Goal: Information Seeking & Learning: Check status

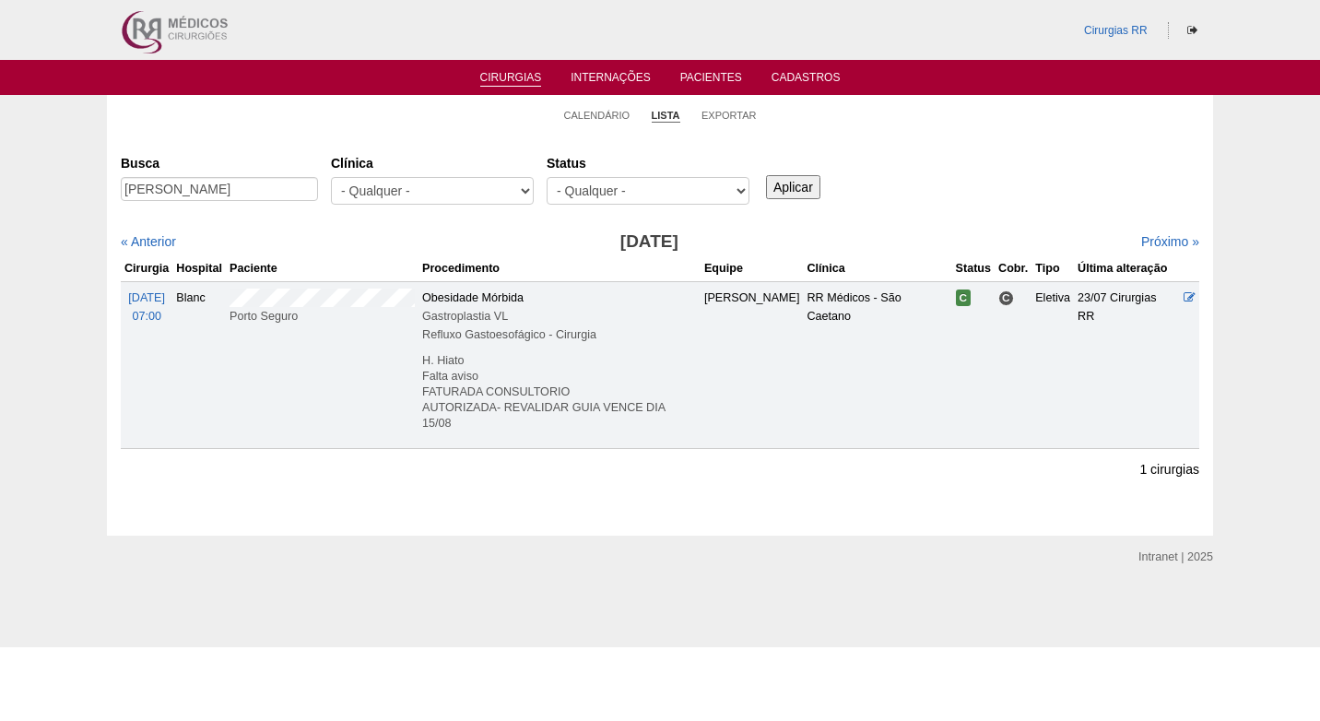
click at [599, 124] on li "Calendário" at bounding box center [597, 114] width 66 height 26
click at [598, 115] on link "Calendário" at bounding box center [597, 116] width 66 height 14
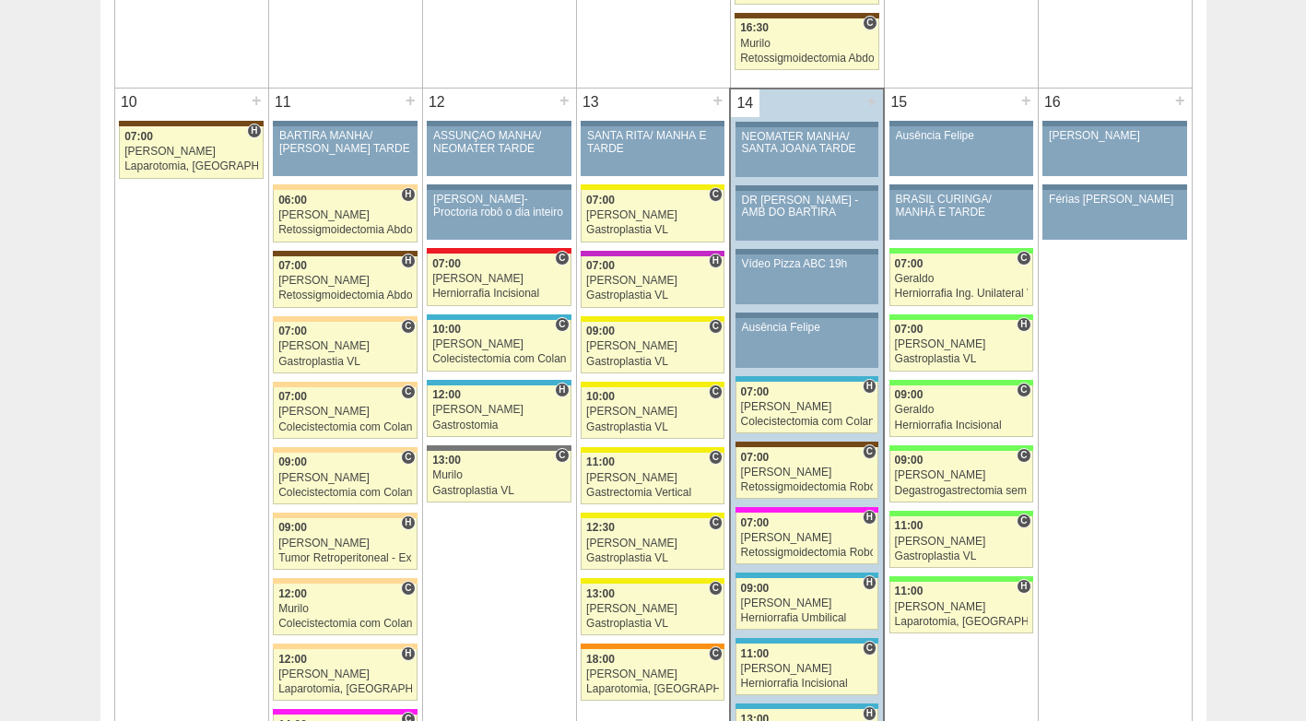
scroll to position [2121, 0]
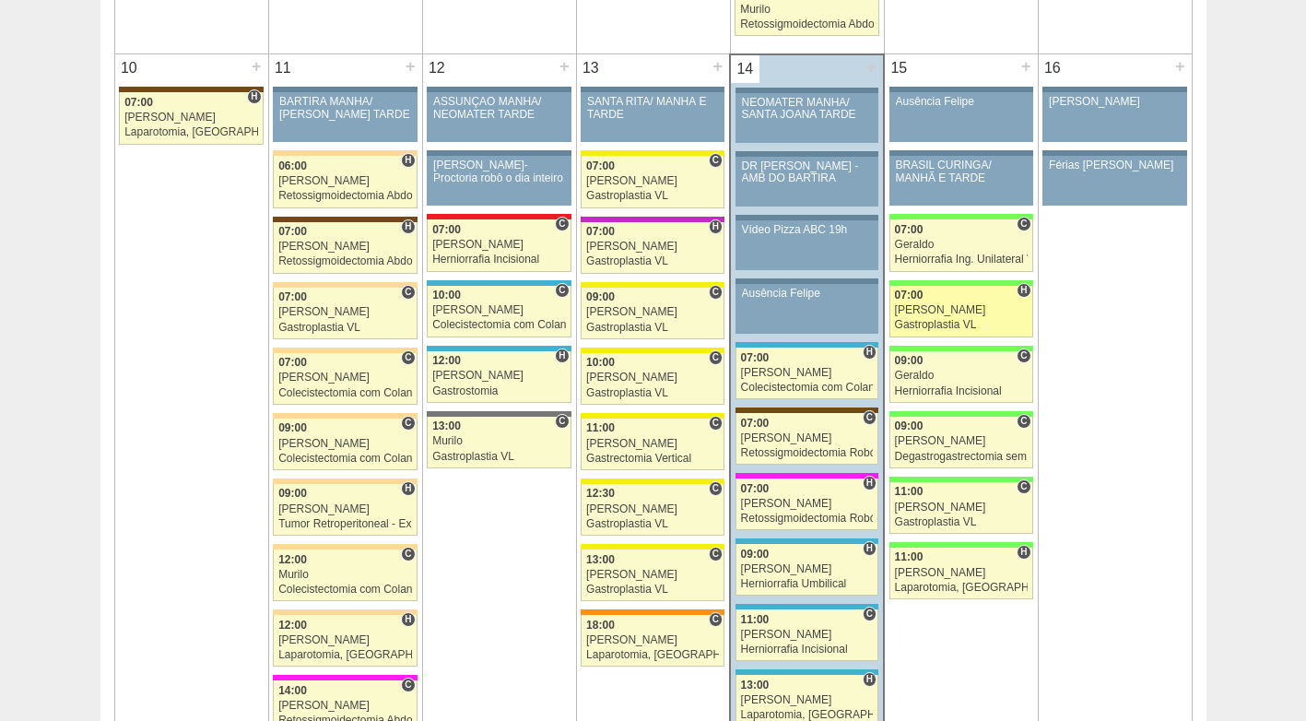
click at [940, 312] on div "[PERSON_NAME]" at bounding box center [961, 310] width 133 height 12
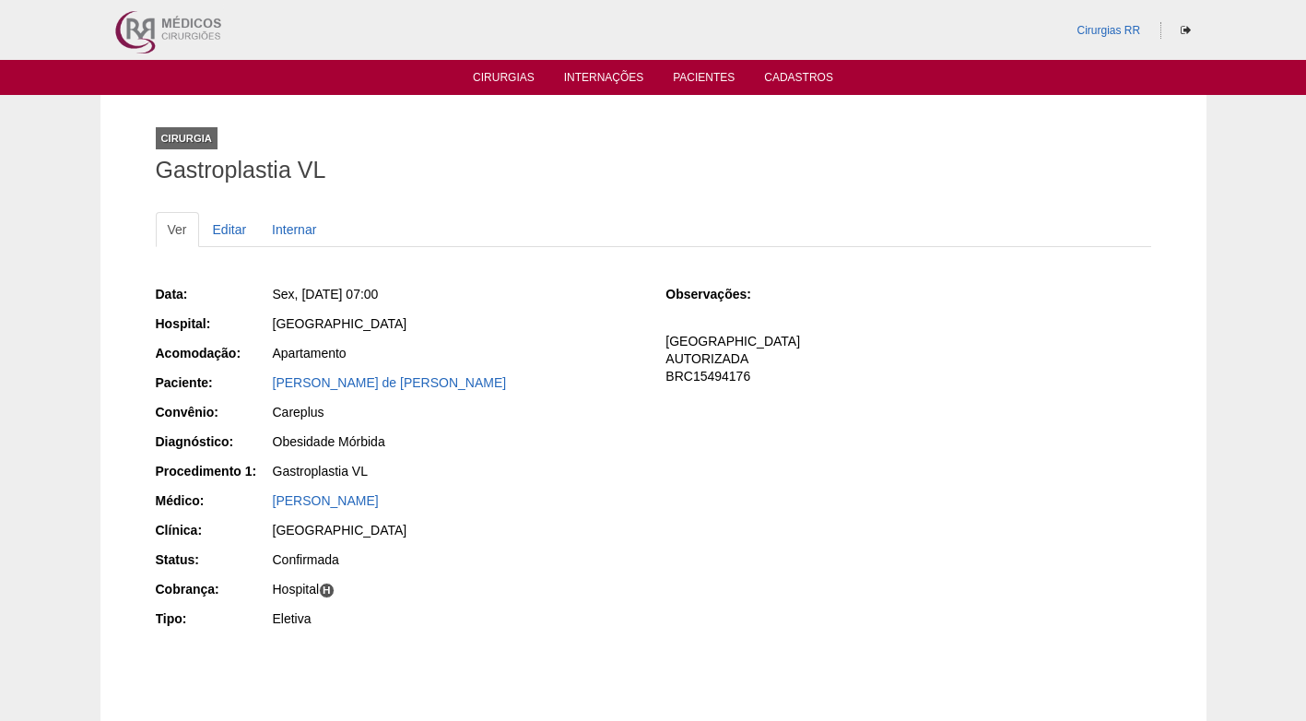
click at [479, 474] on div "Gastroplastia VL" at bounding box center [457, 471] width 368 height 18
click at [504, 78] on link "Cirurgias" at bounding box center [504, 79] width 62 height 16
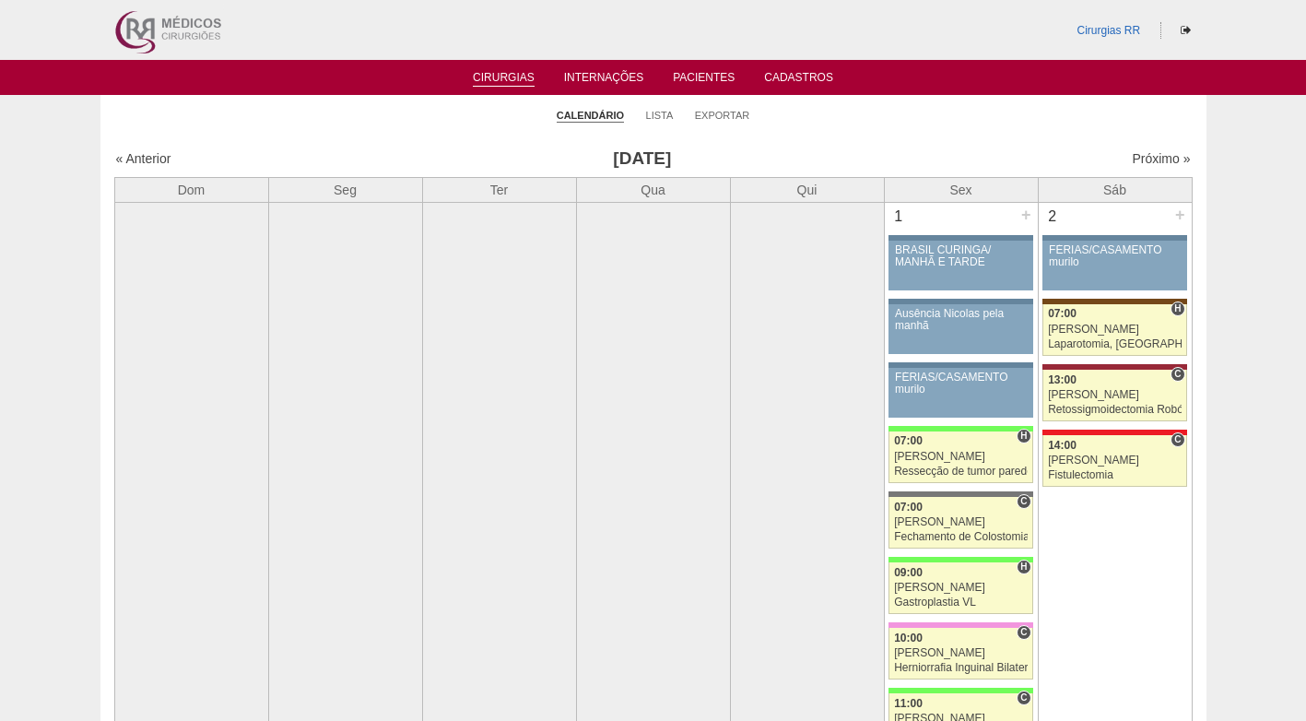
click at [673, 114] on li "Lista" at bounding box center [660, 114] width 28 height 26
click at [669, 114] on link "Lista" at bounding box center [660, 116] width 28 height 14
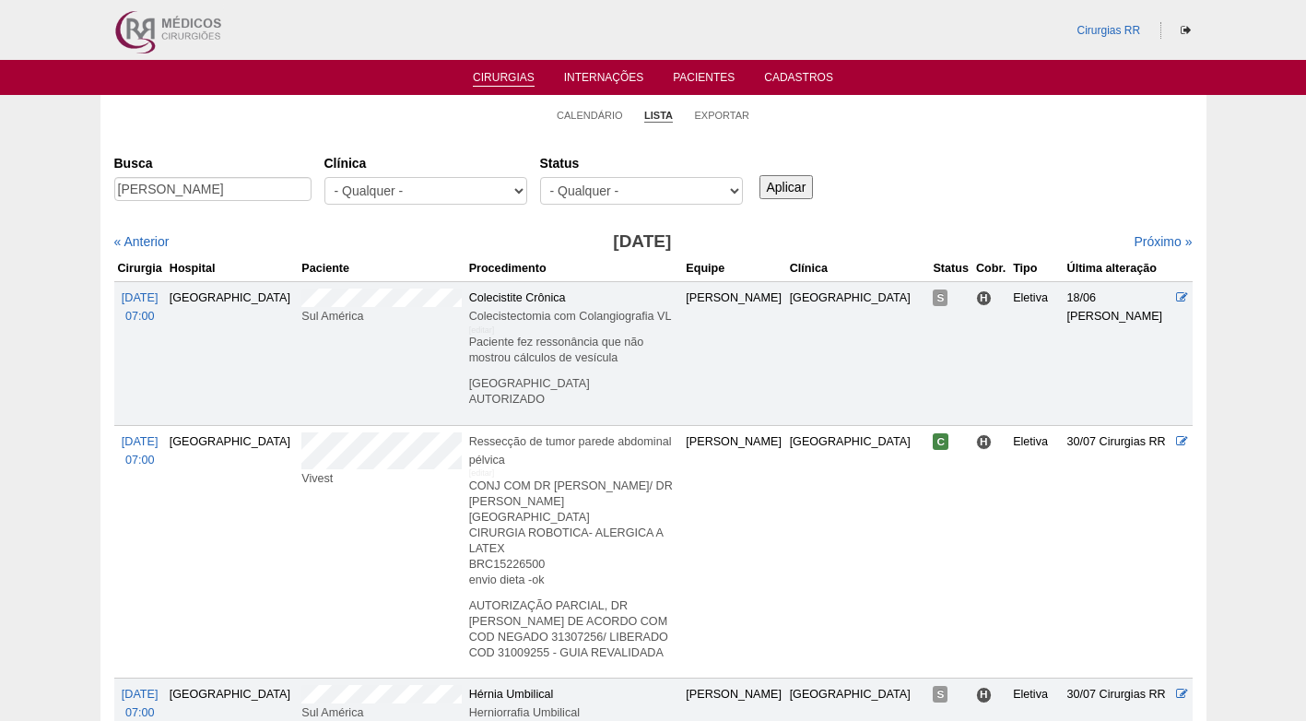
type input "Debora Castro Monteiro"
click at [772, 178] on input "Aplicar" at bounding box center [787, 187] width 54 height 24
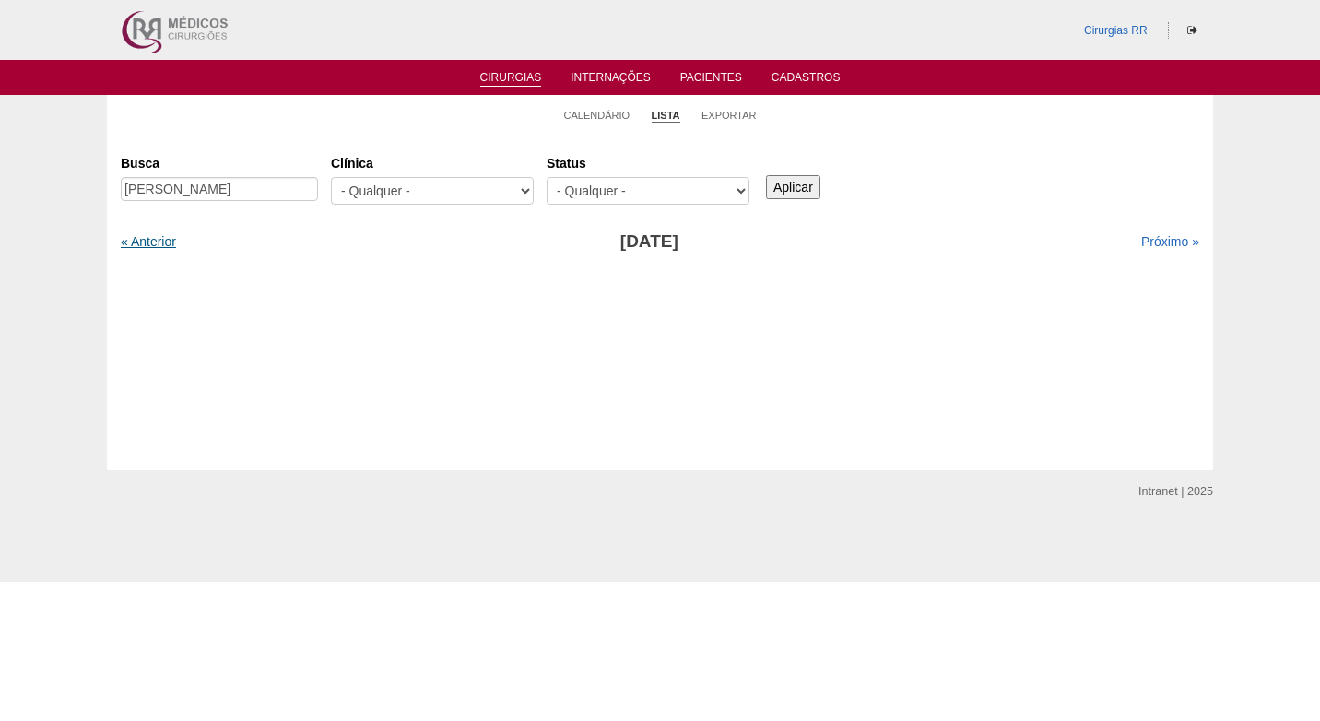
click at [171, 242] on link "« Anterior" at bounding box center [148, 241] width 55 height 15
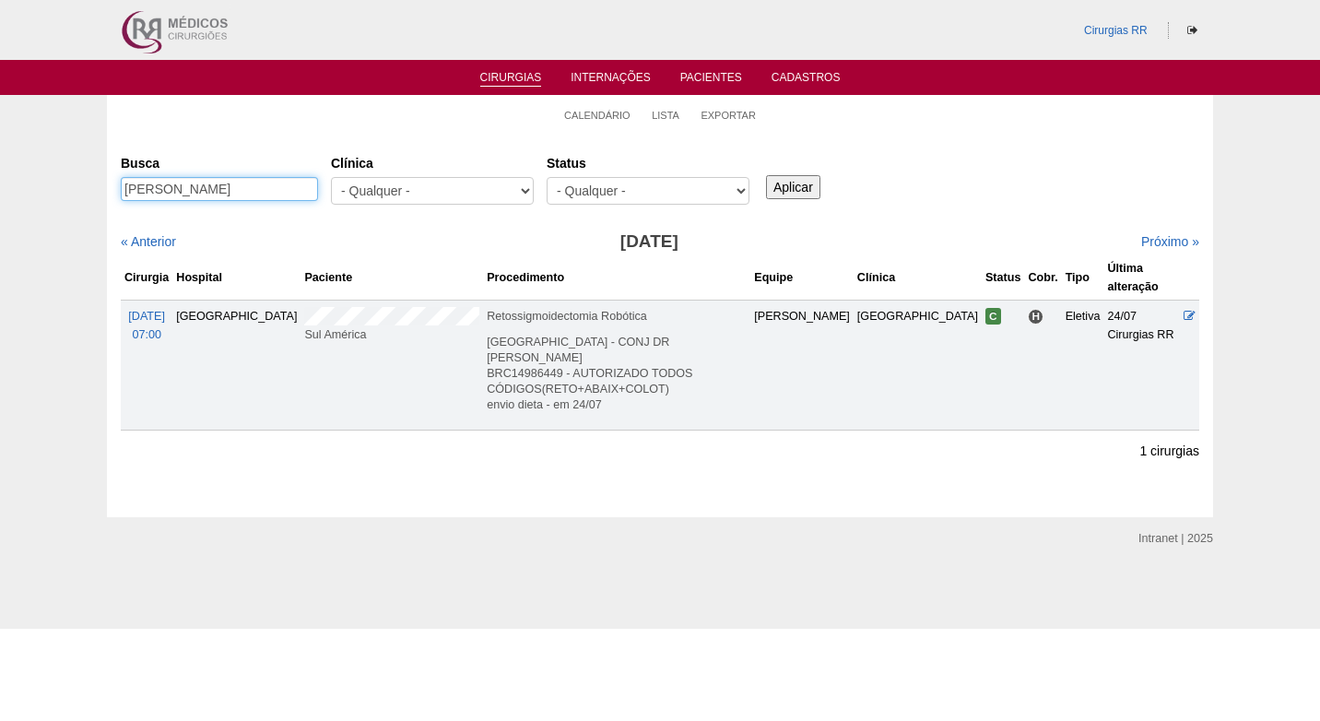
drag, startPoint x: 301, startPoint y: 190, endPoint x: 92, endPoint y: 195, distance: 208.4
click at [92, 195] on div "Calendário Lista Exportar Cirurgias Busca Debora Castro Monteiro Clínica - Qual…" at bounding box center [660, 306] width 1320 height 422
type input "giobana pardi"
click at [766, 175] on input "Aplicar" at bounding box center [793, 187] width 54 height 24
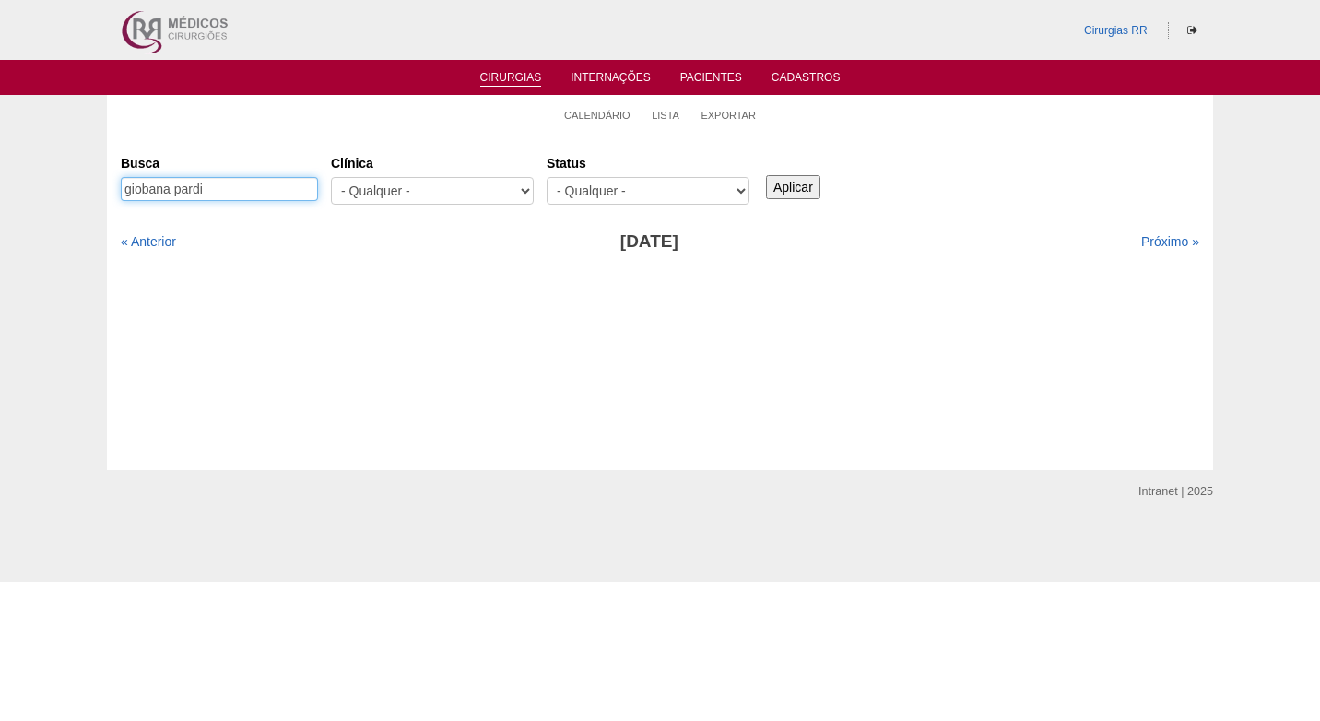
click at [150, 193] on input "giobana pardi" at bounding box center [219, 189] width 197 height 24
type input "[PERSON_NAME]"
click at [766, 175] on input "Aplicar" at bounding box center [793, 187] width 54 height 24
click at [1147, 234] on link "Próximo »" at bounding box center [1170, 241] width 58 height 15
click at [299, 186] on input "[PERSON_NAME]" at bounding box center [219, 189] width 197 height 24
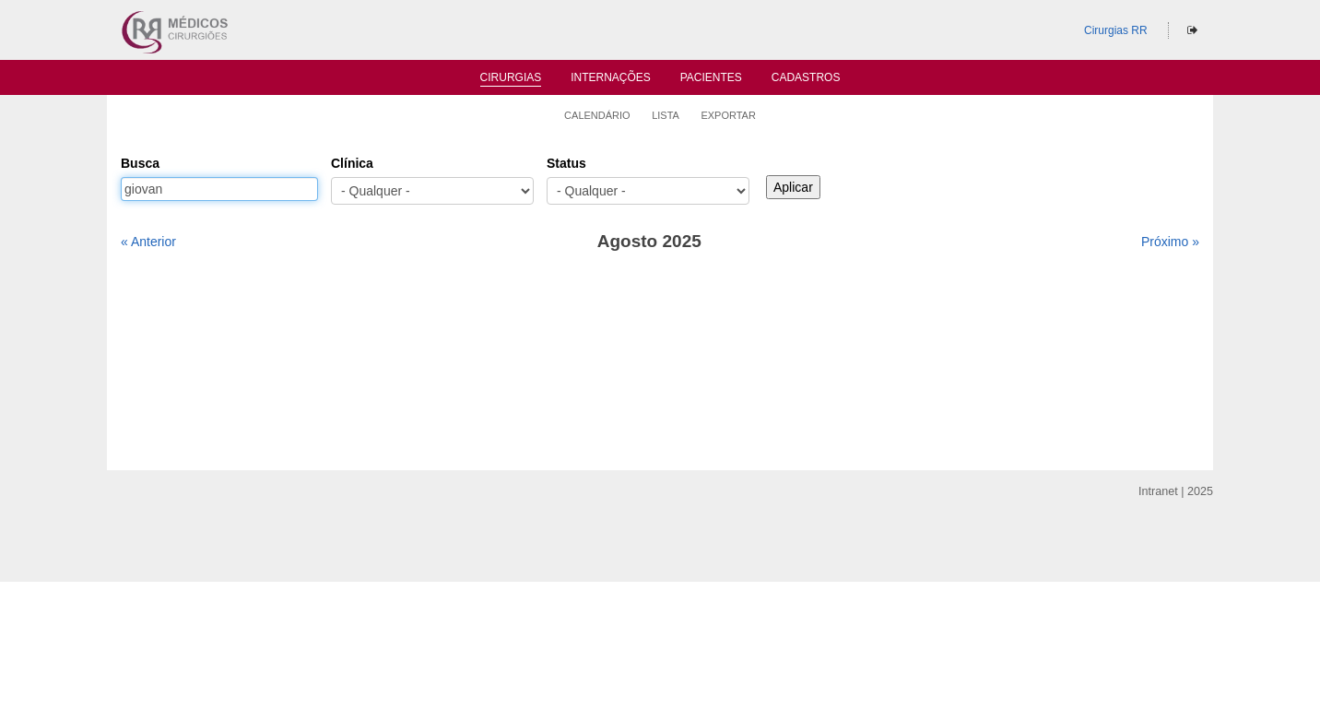
type input "giovan"
click at [766, 175] on input "Aplicar" at bounding box center [793, 187] width 54 height 24
click at [811, 193] on input "Aplicar" at bounding box center [793, 187] width 54 height 24
click at [1154, 241] on link "Próximo »" at bounding box center [1170, 241] width 58 height 15
click at [161, 241] on link "« Anterior" at bounding box center [148, 241] width 55 height 15
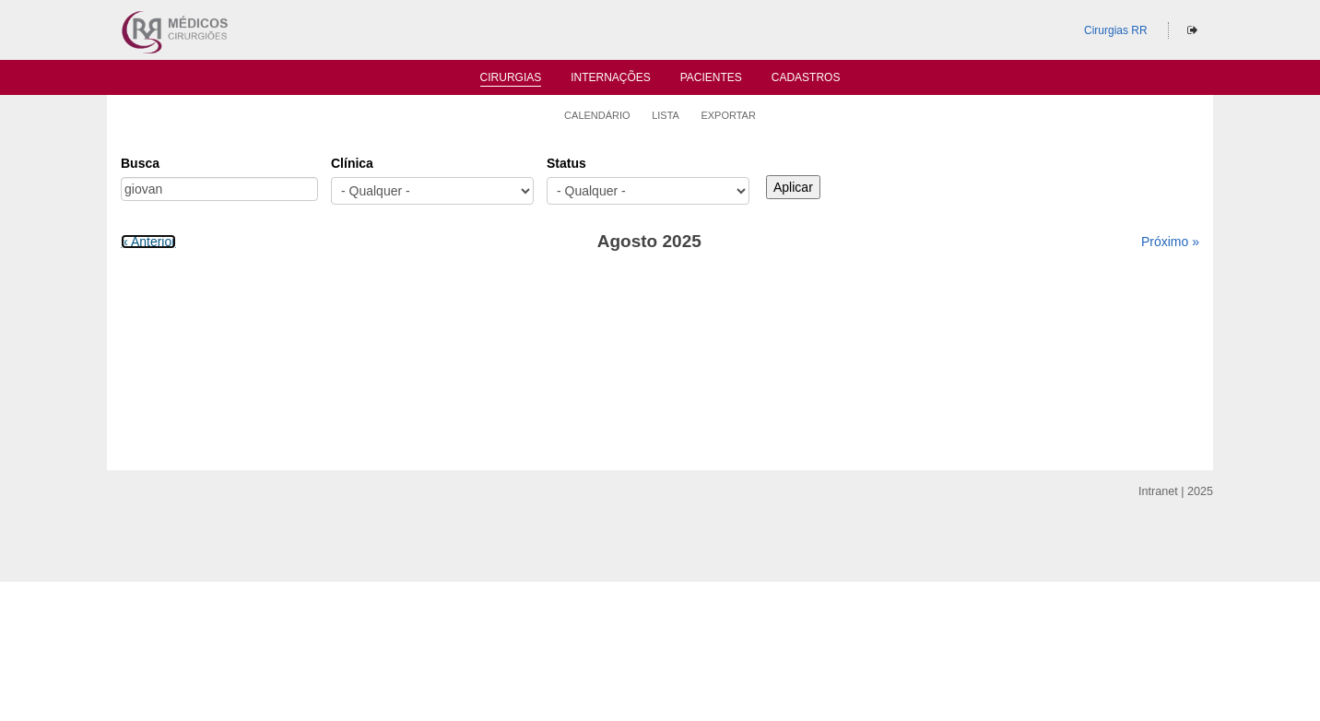
click at [161, 241] on link "« Anterior" at bounding box center [148, 241] width 55 height 15
click at [595, 122] on li "Calendário" at bounding box center [597, 114] width 66 height 26
click at [598, 114] on link "Calendário" at bounding box center [597, 116] width 66 height 14
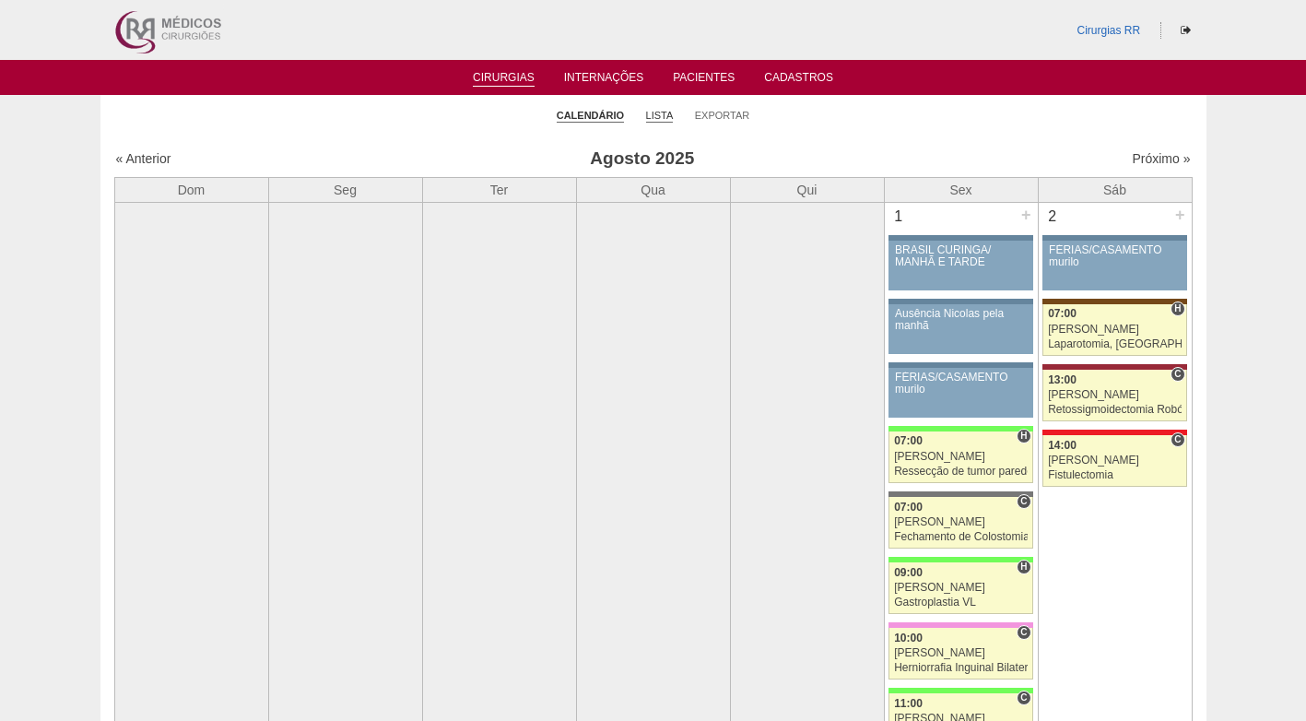
click at [672, 116] on link "Lista" at bounding box center [660, 116] width 28 height 14
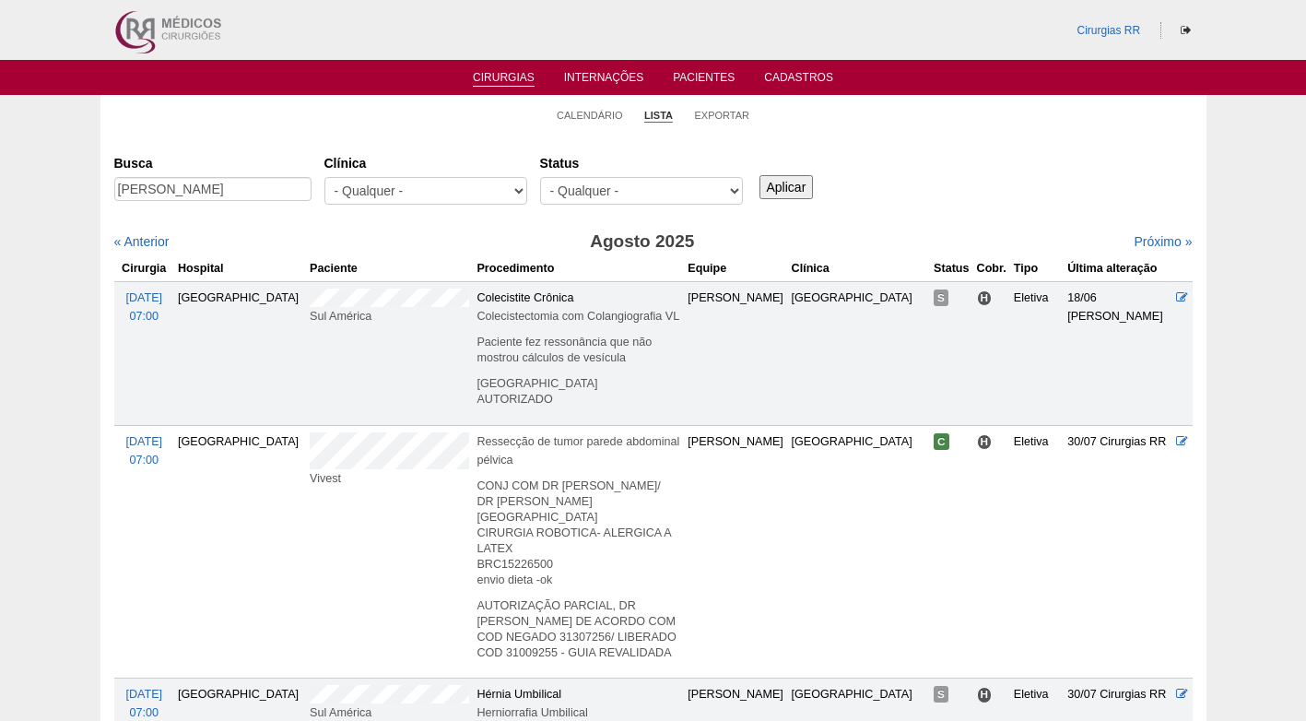
type input "[PERSON_NAME]"
click at [792, 188] on input "Aplicar" at bounding box center [787, 187] width 54 height 24
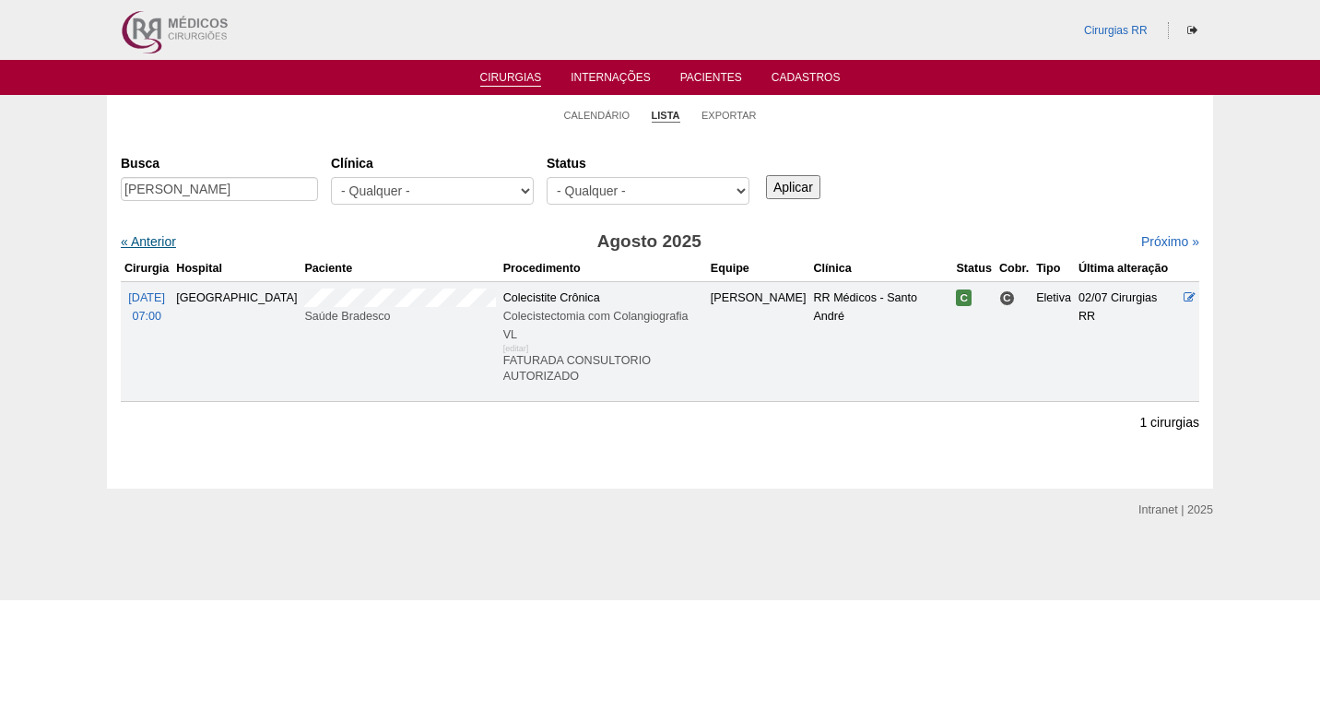
click at [154, 239] on link "« Anterior" at bounding box center [148, 241] width 55 height 15
